Goal: Task Accomplishment & Management: Use online tool/utility

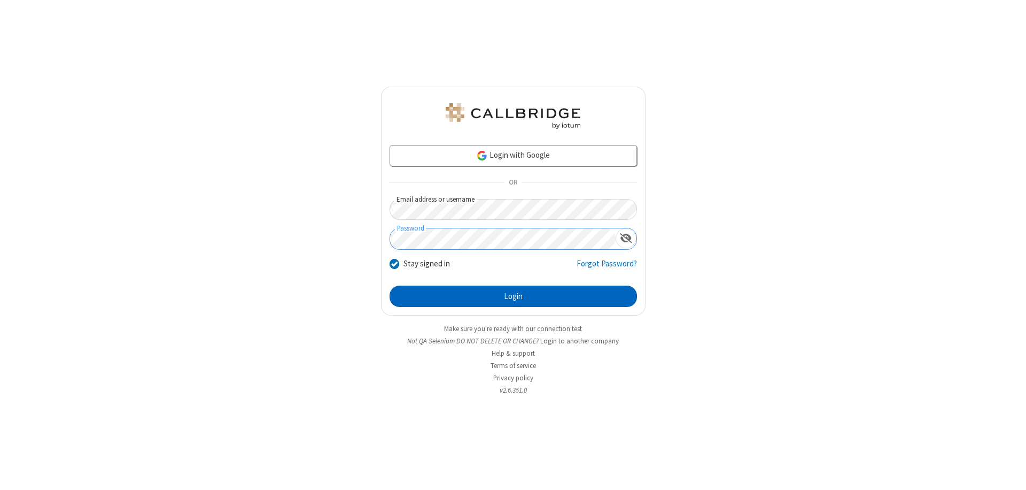
click at [513, 296] on button "Login" at bounding box center [513, 295] width 247 height 21
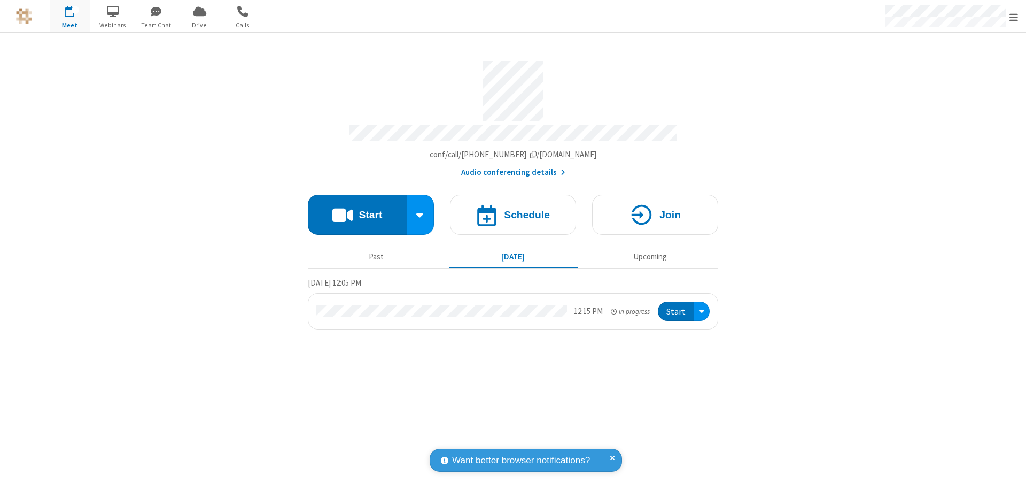
click at [1014, 17] on span "Open menu" at bounding box center [1014, 17] width 9 height 11
click at [199, 25] on span "Drive" at bounding box center [200, 25] width 40 height 10
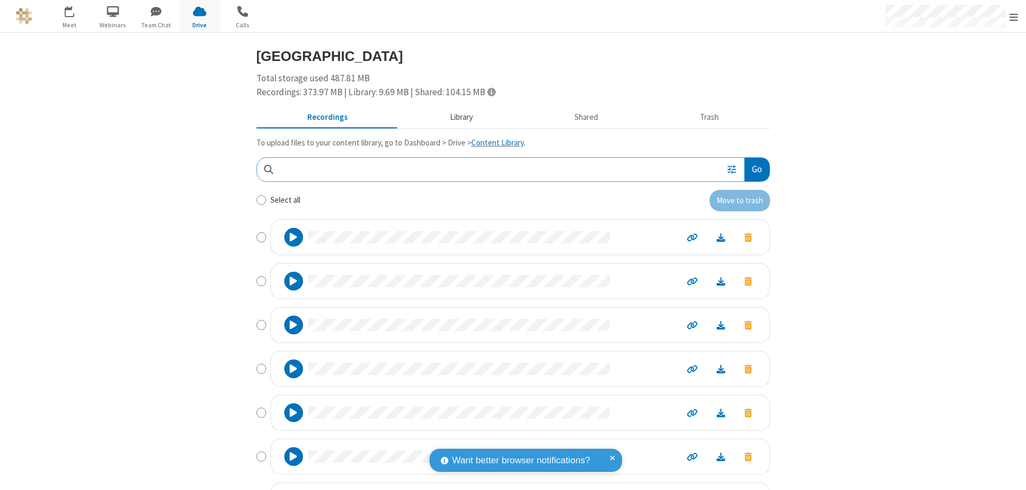
click at [456, 117] on button "Library" at bounding box center [461, 117] width 125 height 20
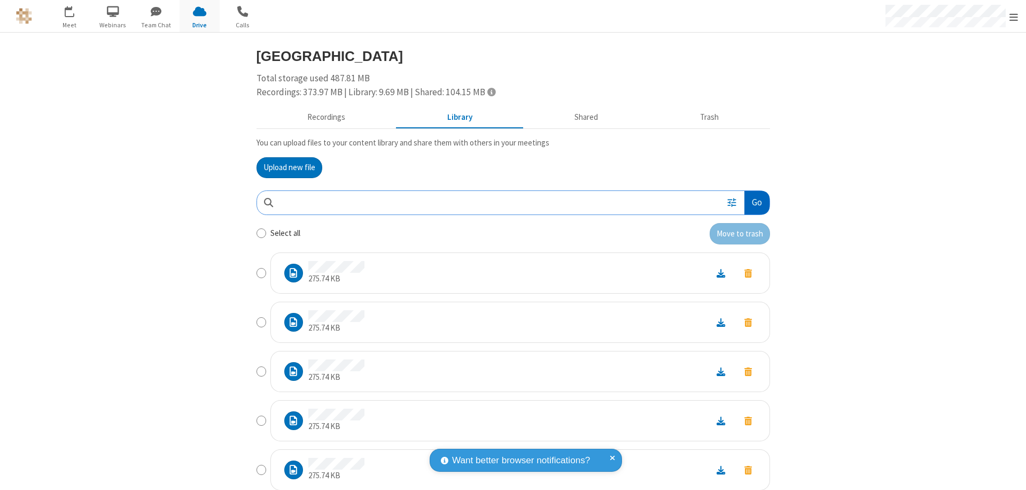
click at [753, 202] on button "Go" at bounding box center [757, 203] width 25 height 24
click at [285, 167] on button "Upload new file" at bounding box center [290, 167] width 66 height 21
